Goal: Navigation & Orientation: Find specific page/section

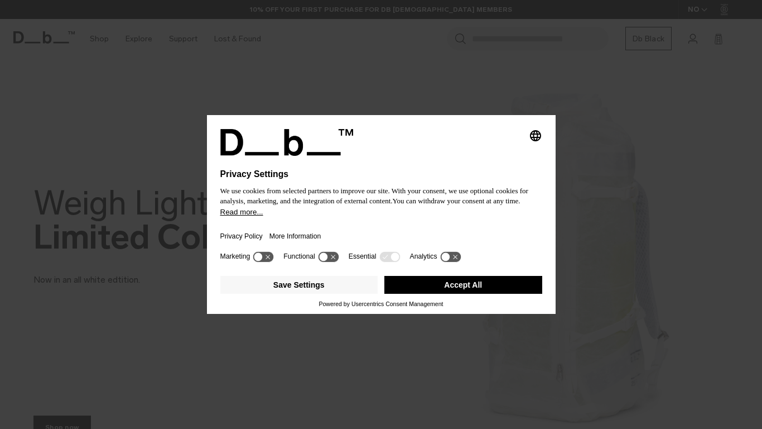
click at [463, 284] on button "Accept All" at bounding box center [463, 285] width 158 height 18
